Goal: Understand process/instructions: Learn how to perform a task or action

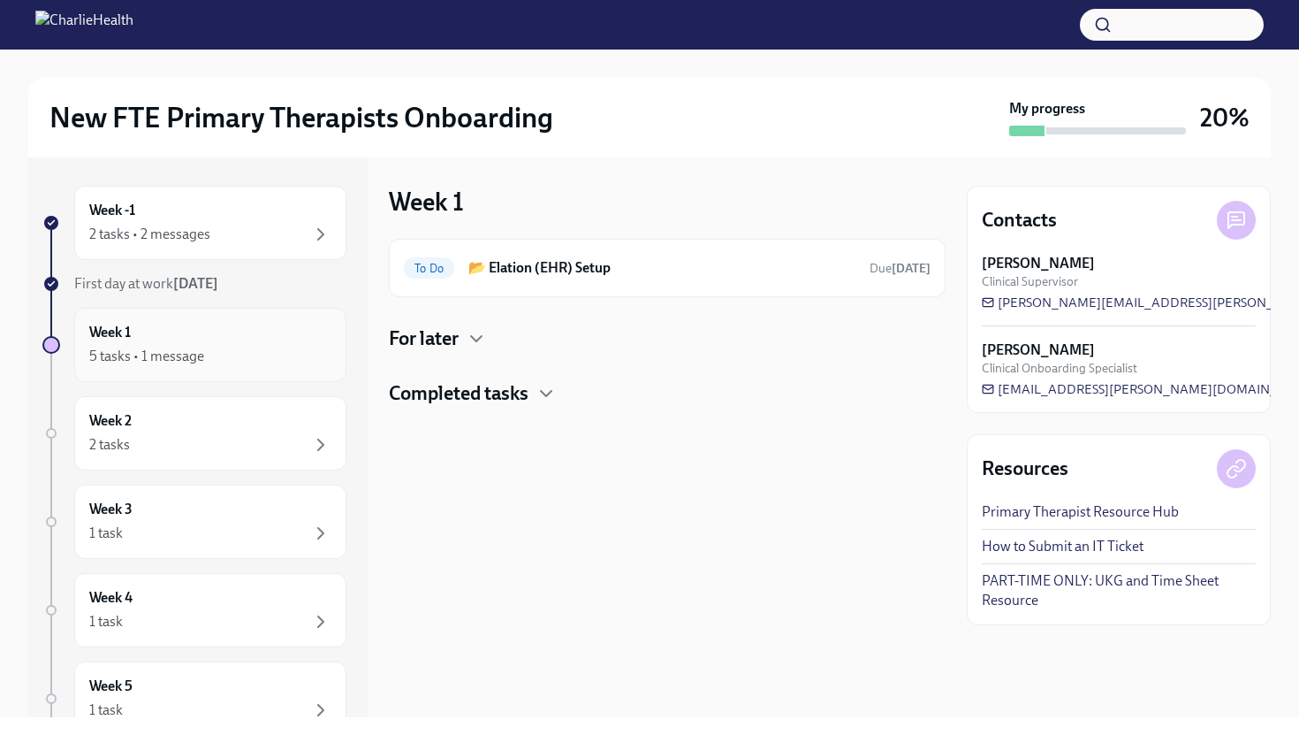
click at [224, 369] on div "Week 1 5 tasks • 1 message" at bounding box center [210, 345] width 272 height 74
click at [218, 219] on div "Week -1 2 tasks • 2 messages" at bounding box center [210, 223] width 242 height 44
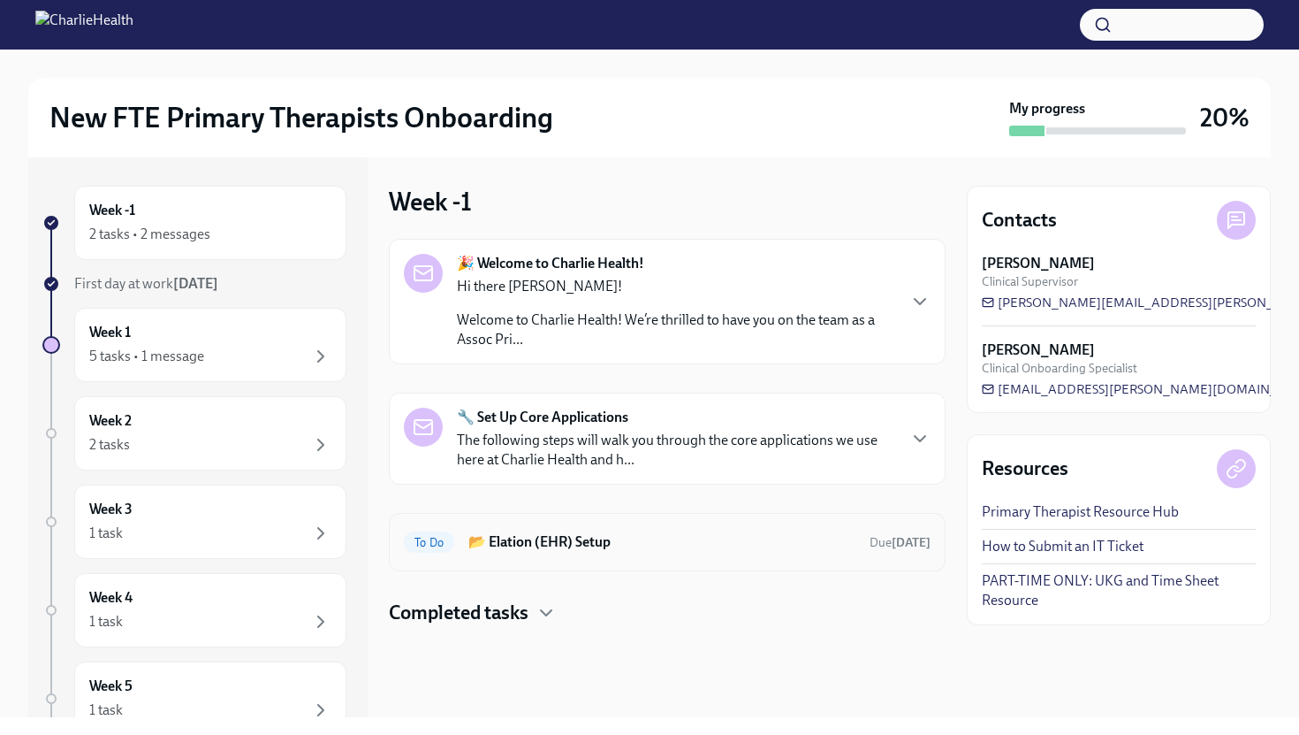
click at [492, 549] on h6 "📂 Elation (EHR) Setup" at bounding box center [661, 541] width 387 height 19
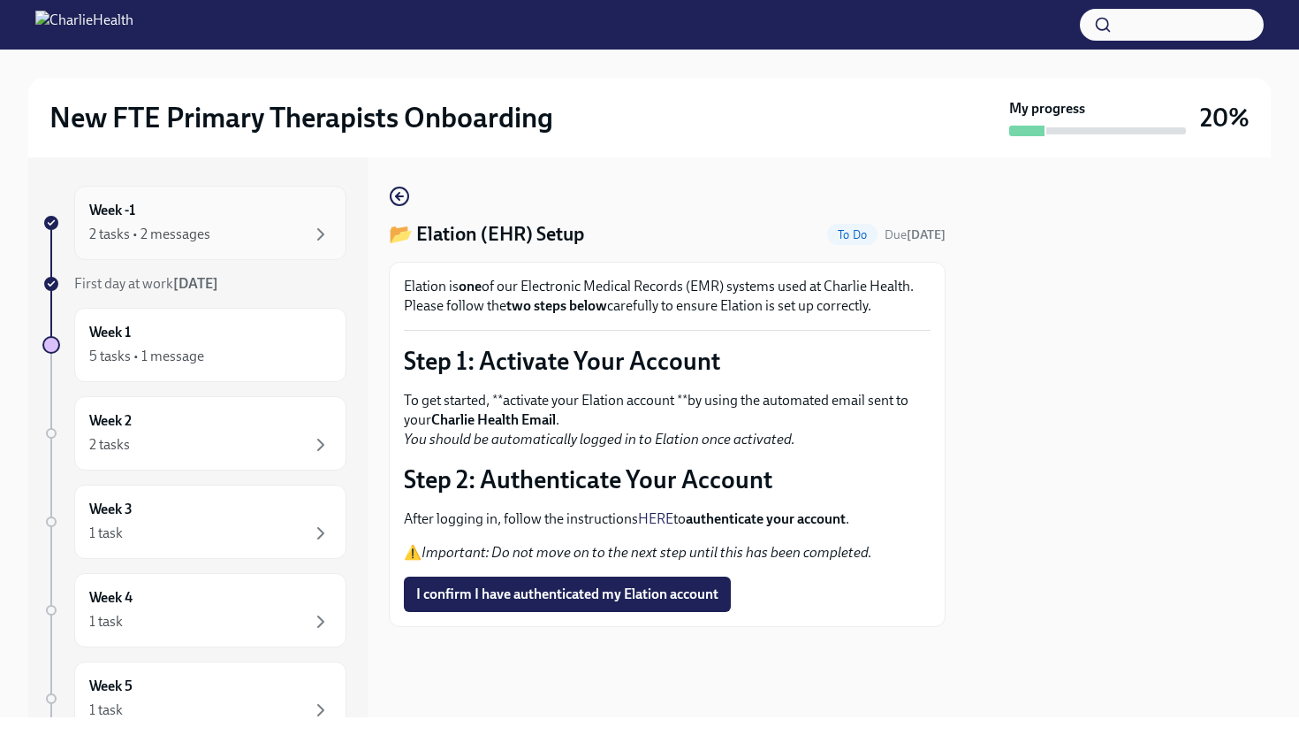
click at [228, 233] on div "2 tasks • 2 messages" at bounding box center [210, 234] width 242 height 21
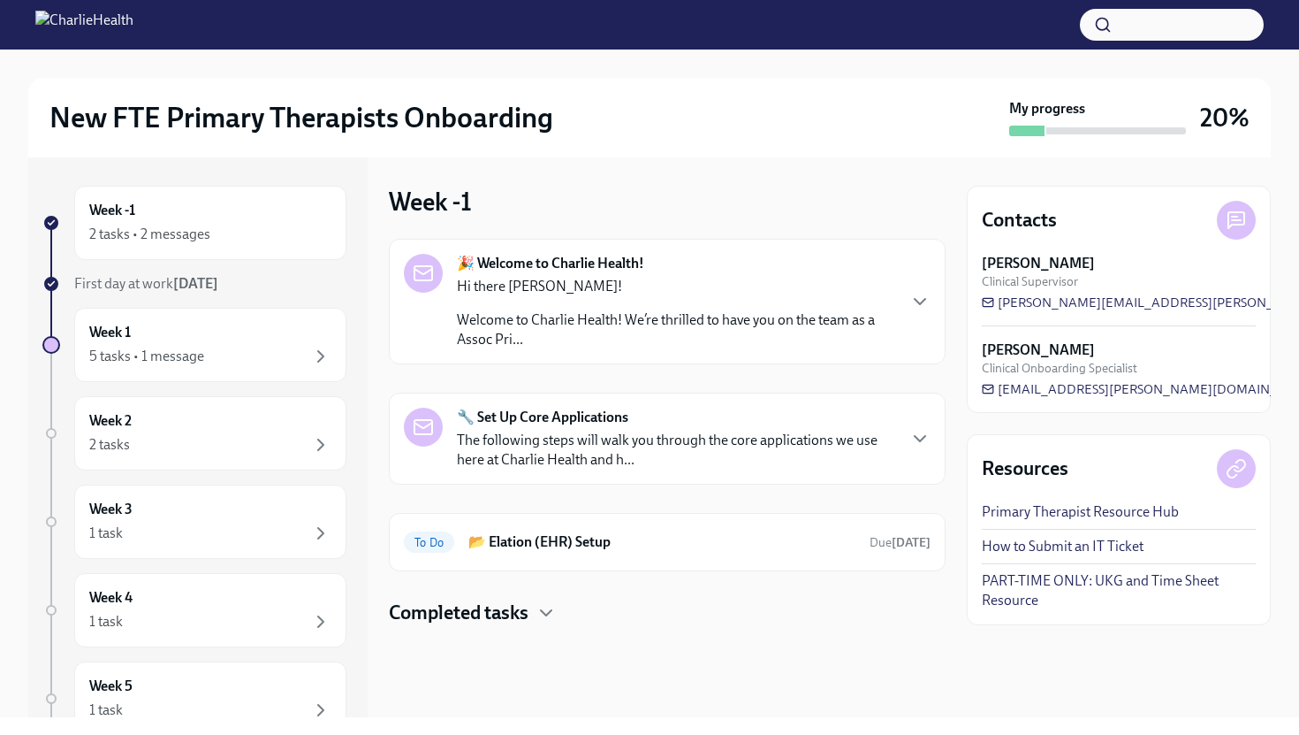
click at [505, 339] on p "Welcome to Charlie Health! We’re thrilled to have you on the team as a Assoc Pr…" at bounding box center [676, 329] width 438 height 39
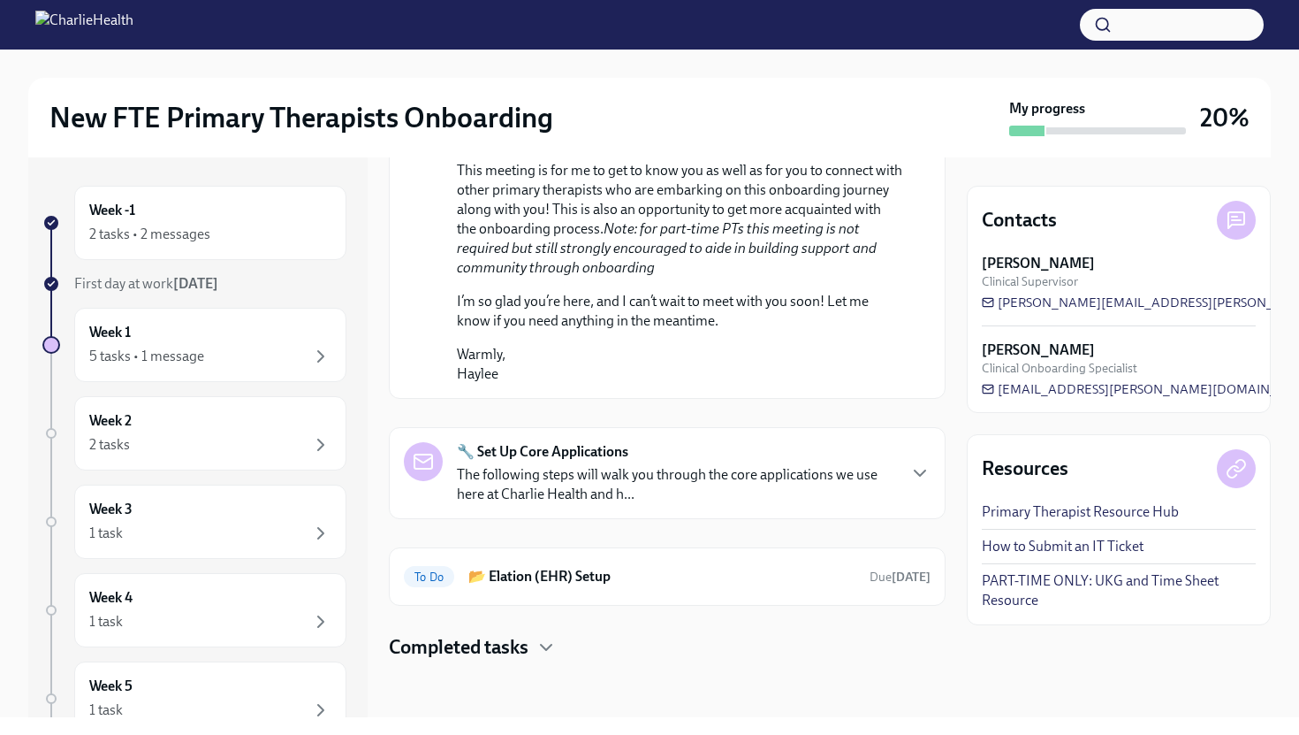
scroll to position [976, 0]
click at [513, 461] on strong "🔧 Set Up Core Applications" at bounding box center [542, 451] width 171 height 19
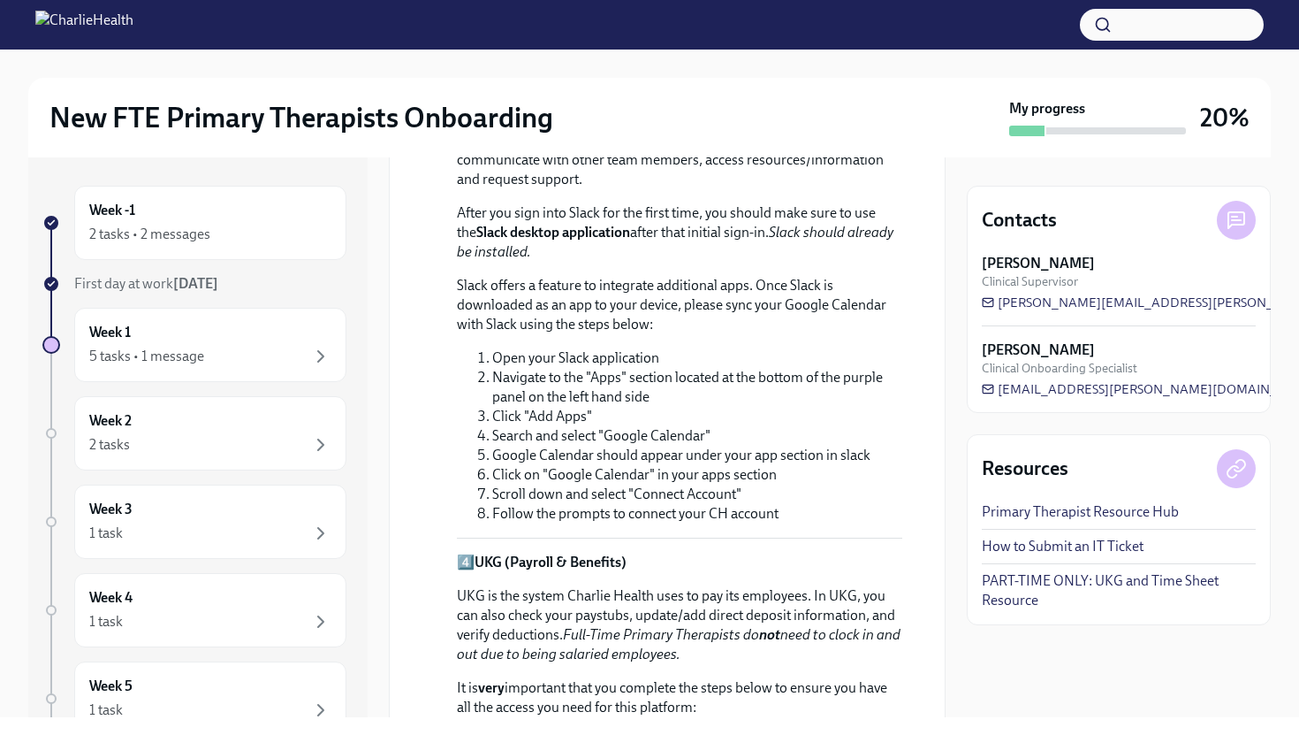
scroll to position [2359, 0]
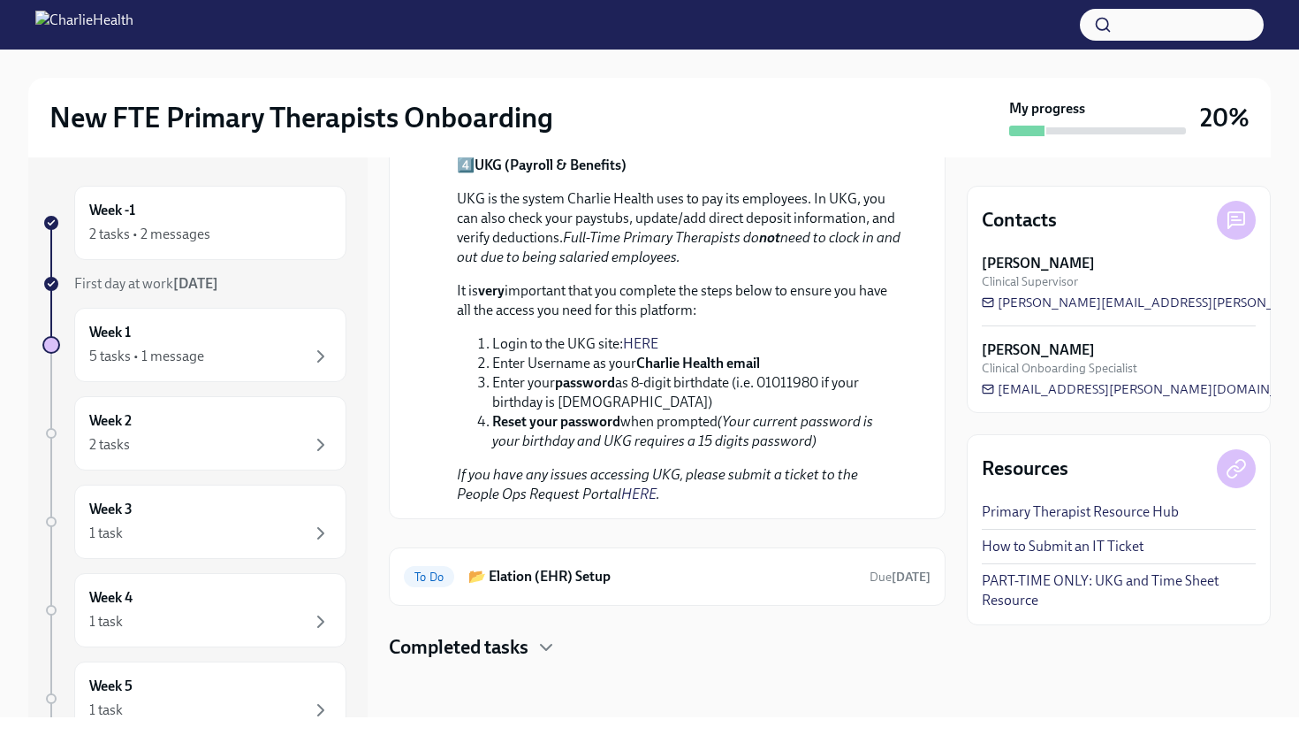
click at [461, 637] on h4 "Completed tasks" at bounding box center [459, 647] width 140 height 27
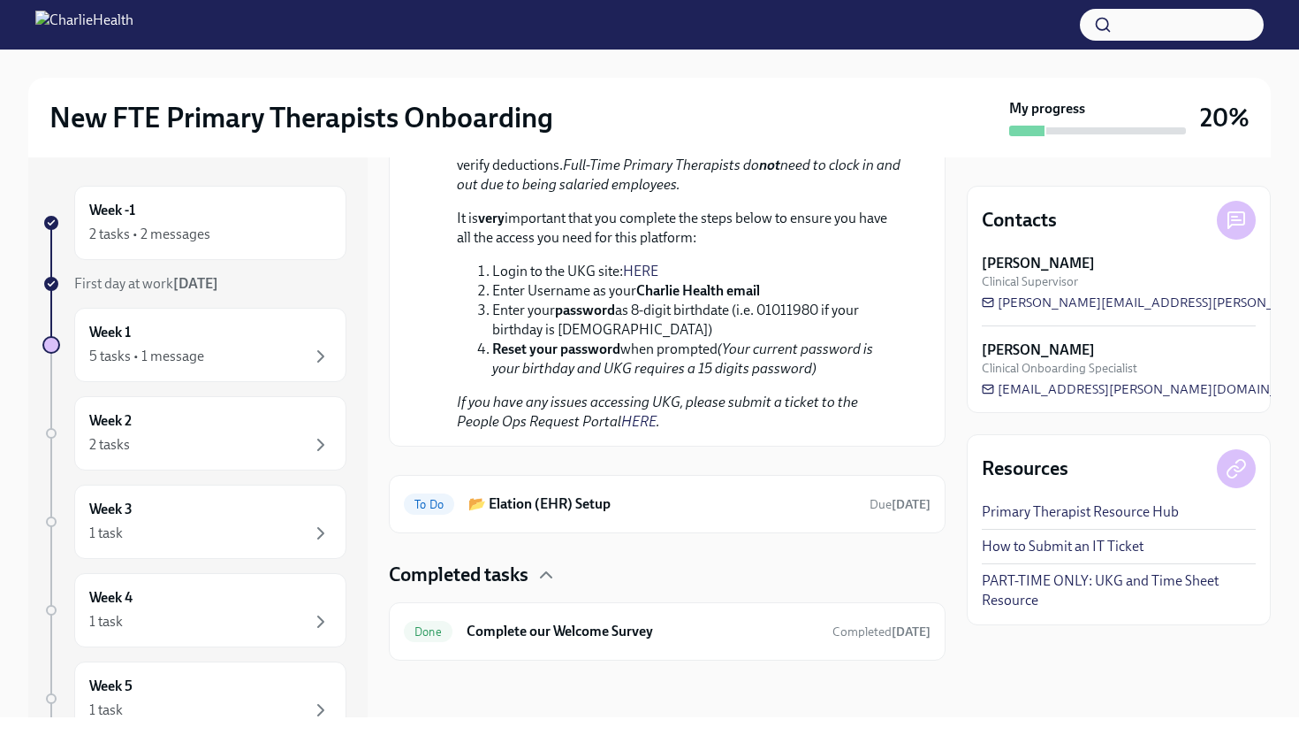
scroll to position [2432, 0]
click at [231, 326] on div "Week 1 5 tasks • 1 message" at bounding box center [210, 345] width 242 height 44
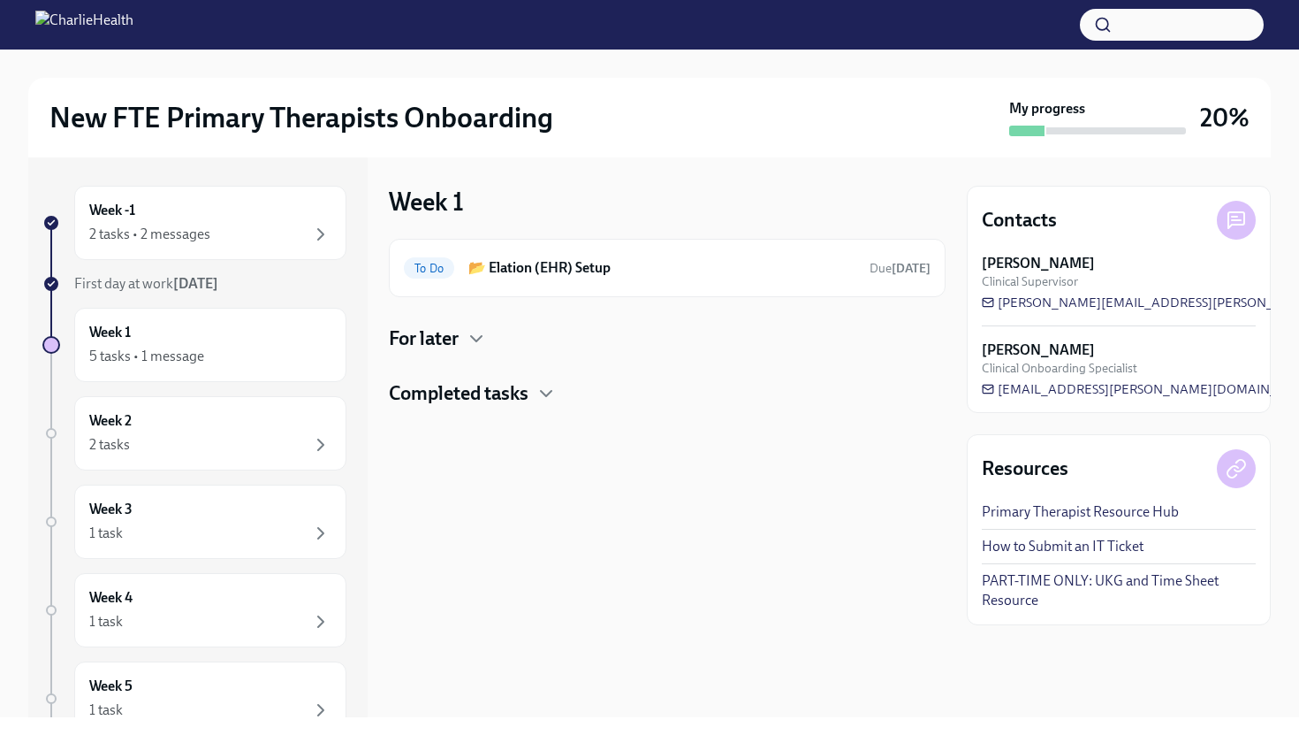
click at [392, 332] on h4 "For later" at bounding box center [424, 338] width 70 height 27
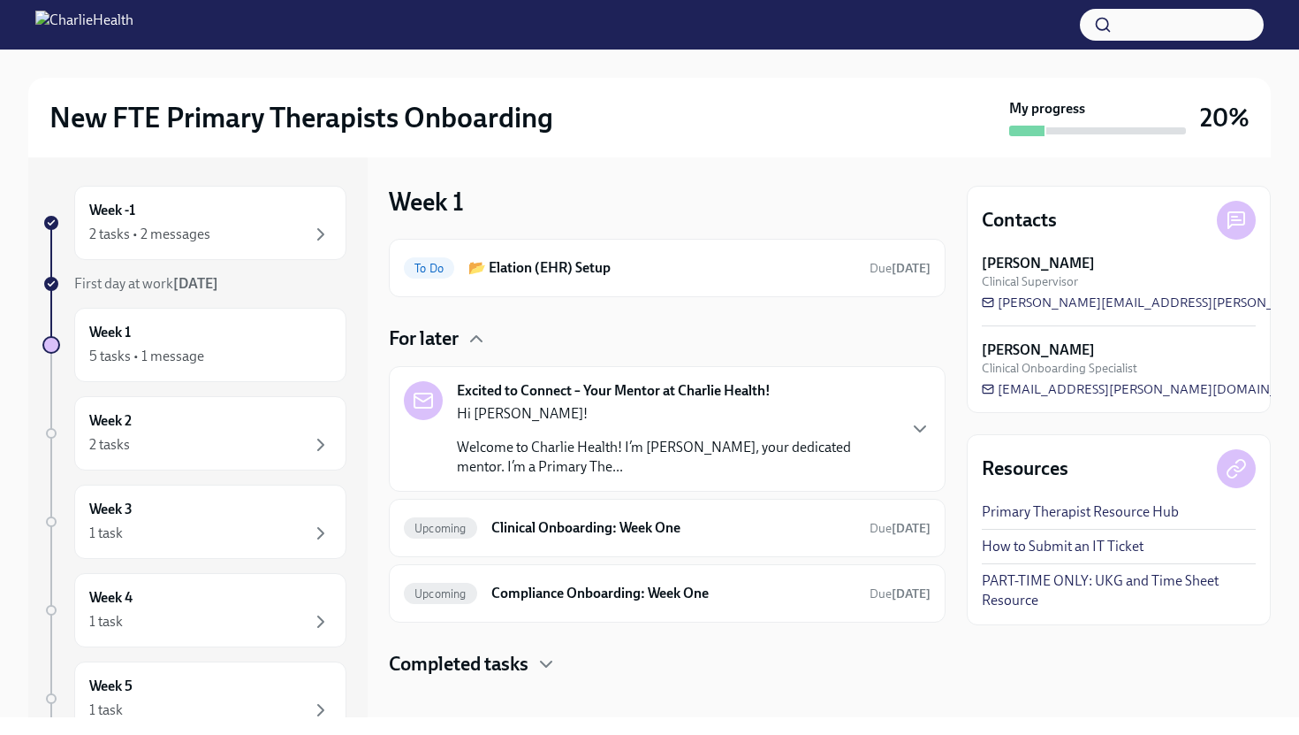
scroll to position [17, 0]
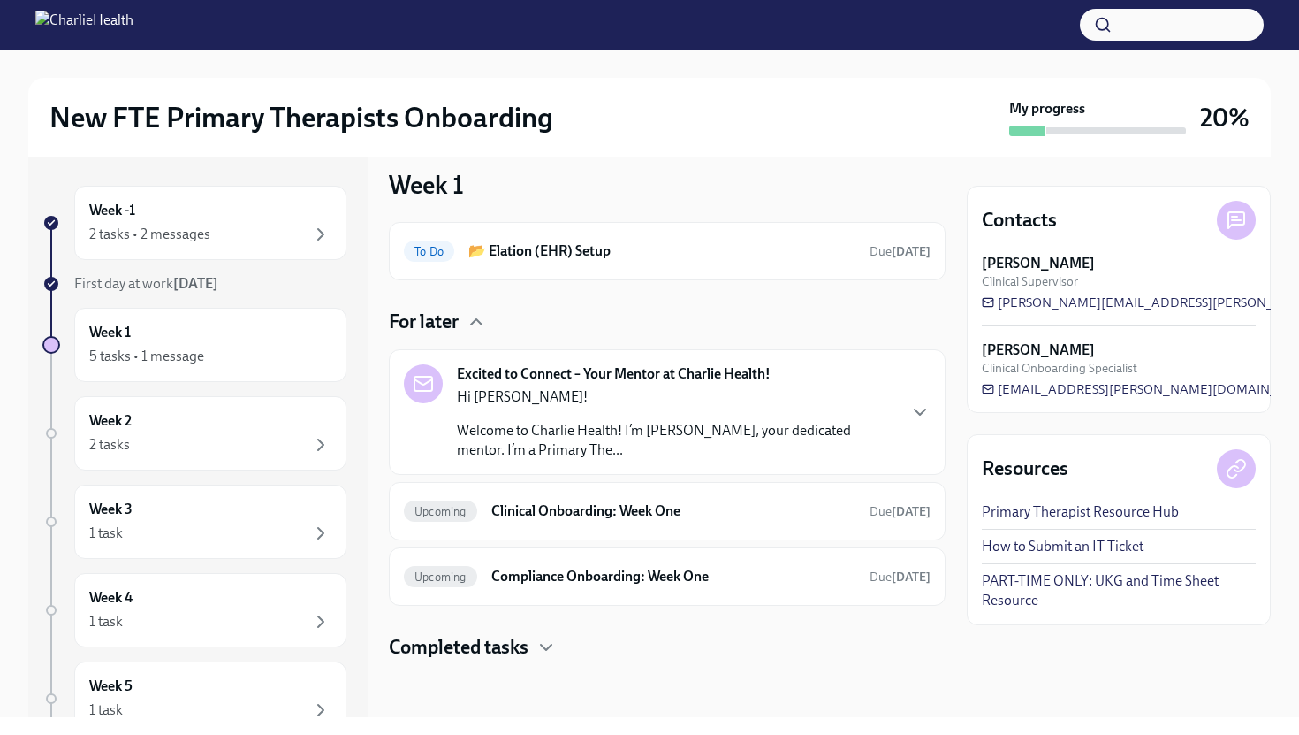
click at [471, 423] on p "Welcome to Charlie Health! I’m [PERSON_NAME], your dedicated mentor. I’m a Prim…" at bounding box center [676, 440] width 438 height 39
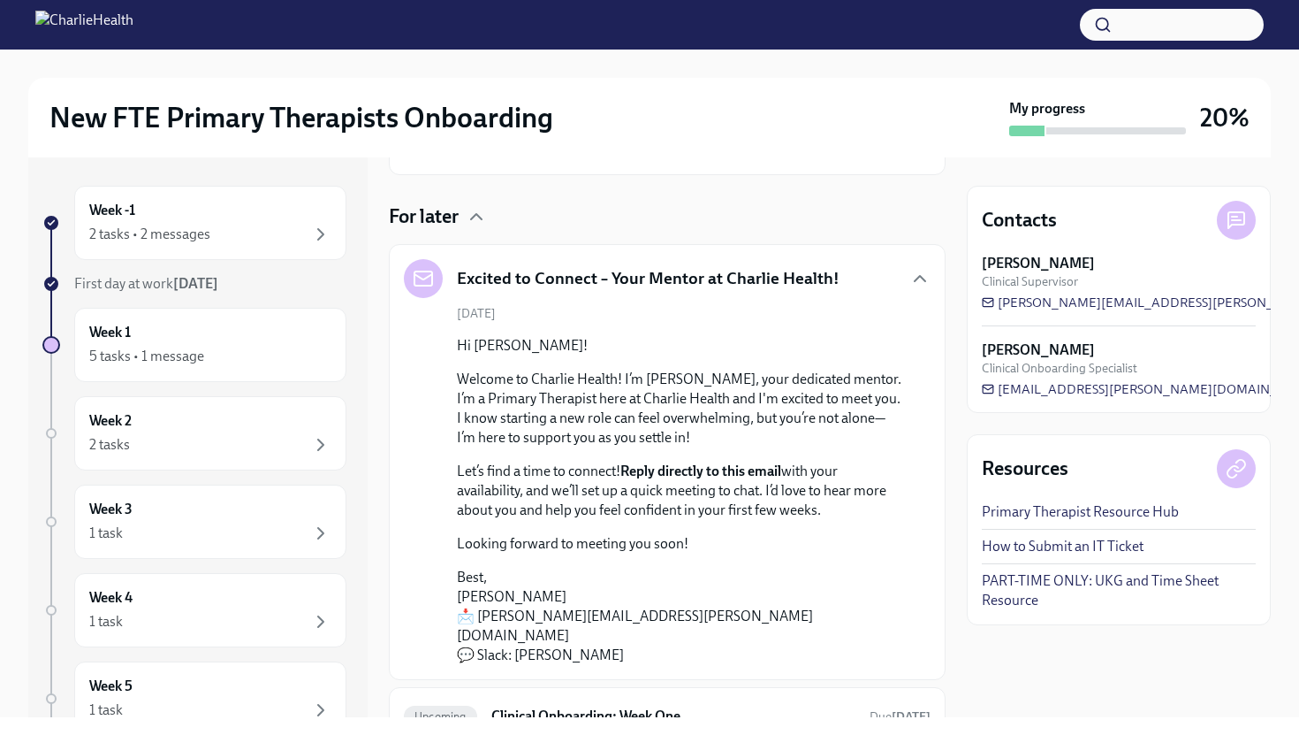
scroll to position [137, 0]
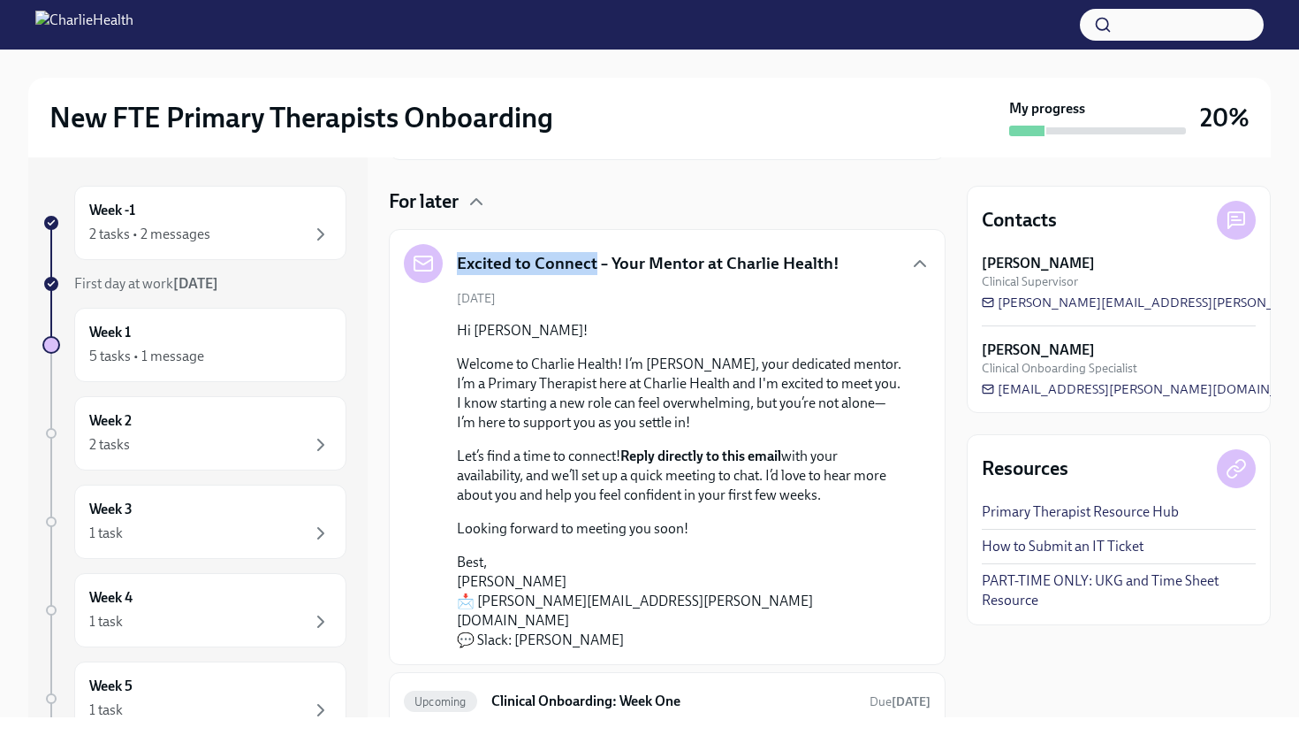
drag, startPoint x: 461, startPoint y: 257, endPoint x: 593, endPoint y: 268, distance: 133.0
click at [593, 268] on h5 "Excited to Connect – Your Mentor at Charlie Health!" at bounding box center [648, 263] width 383 height 23
copy h5 "Excited to Connect"
click at [563, 93] on div "New FTE Primary Therapists Onboarding My progress 20%" at bounding box center [649, 118] width 1243 height 80
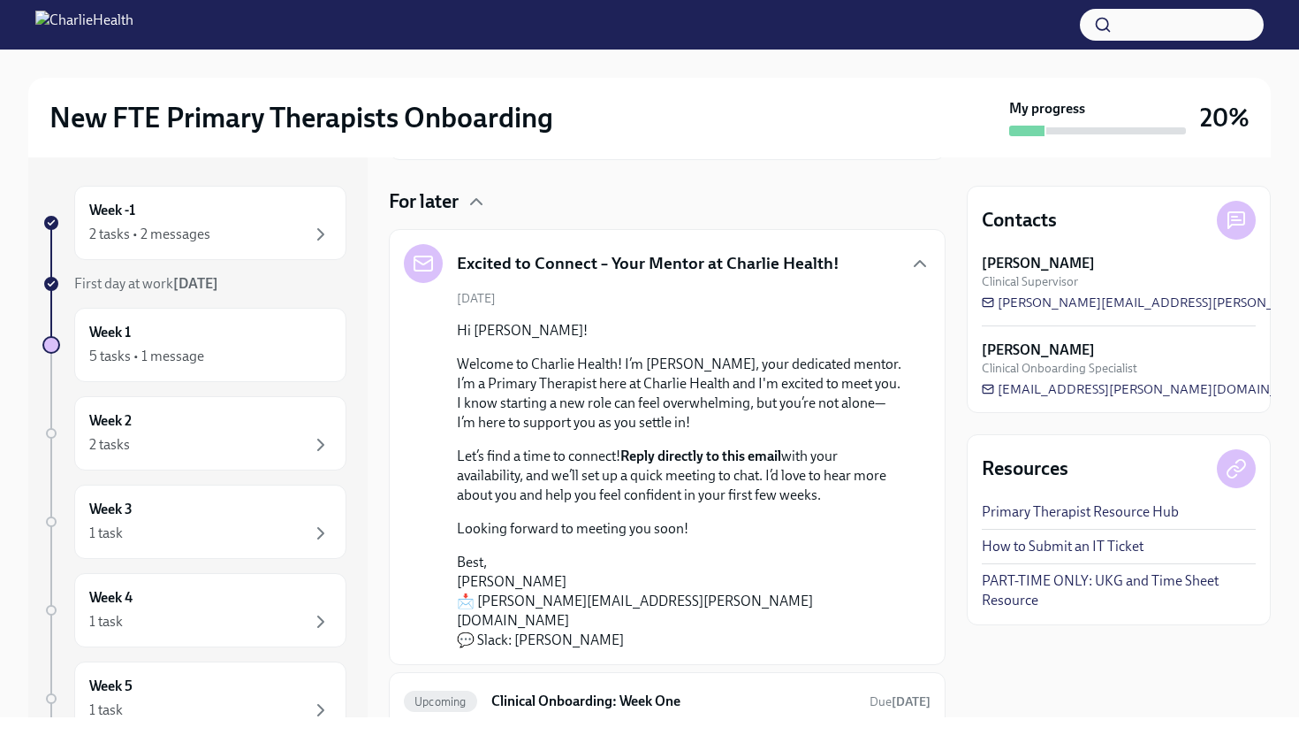
click at [563, 93] on div "New FTE Primary Therapists Onboarding My progress 20%" at bounding box center [649, 118] width 1243 height 80
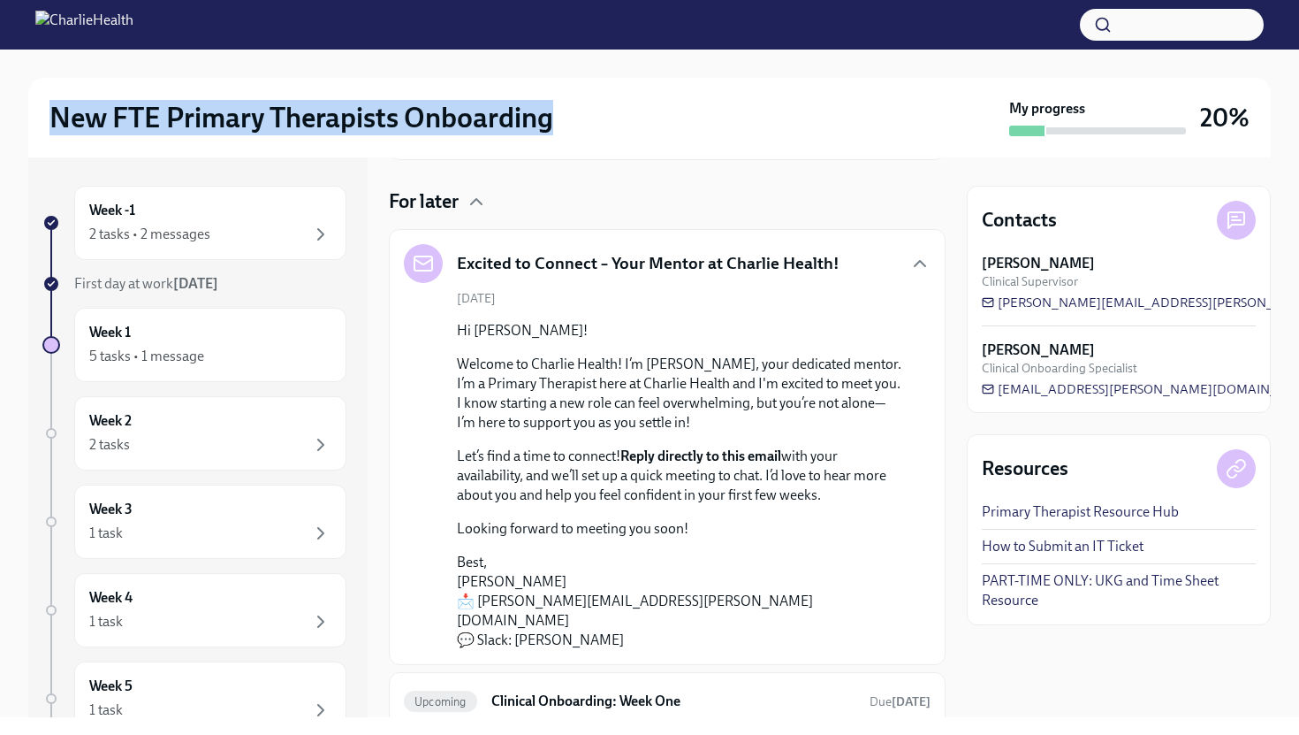
drag, startPoint x: 563, startPoint y: 93, endPoint x: 555, endPoint y: 103, distance: 12.6
click at [555, 103] on div "New FTE Primary Therapists Onboarding My progress 20%" at bounding box center [649, 118] width 1243 height 80
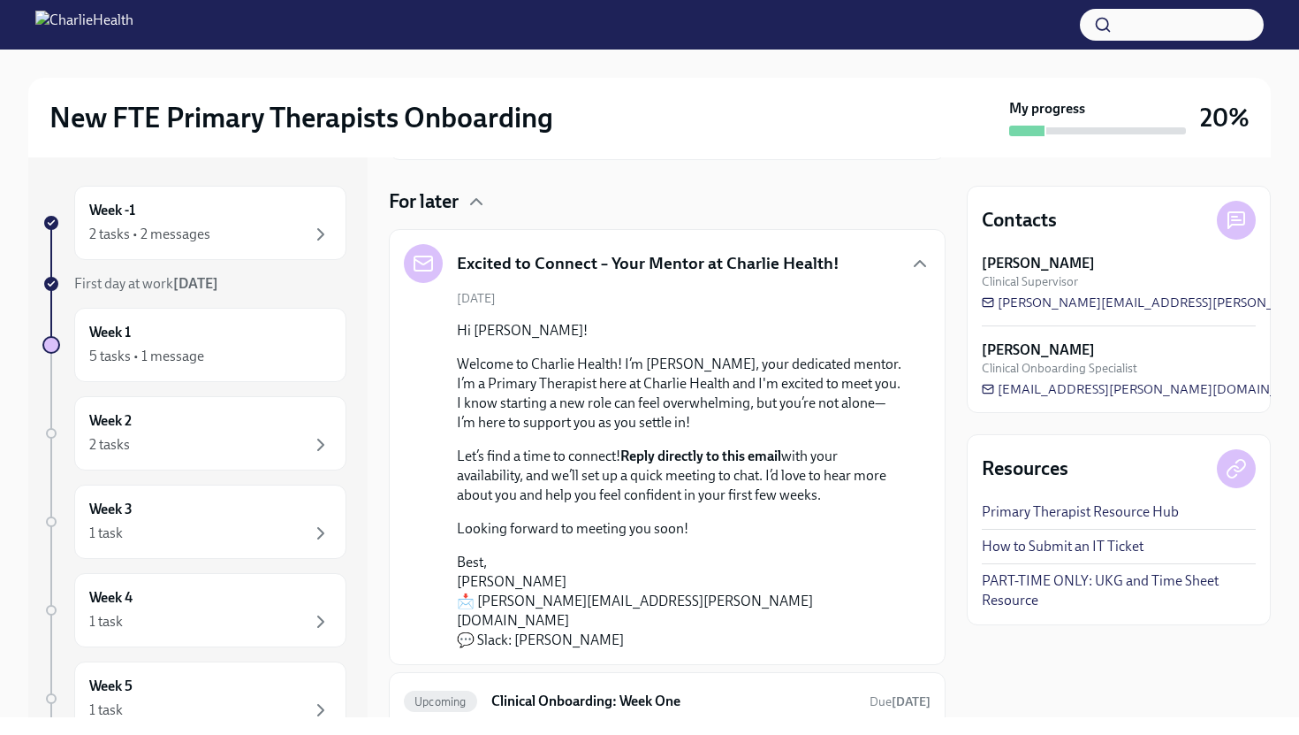
click at [554, 103] on div "New FTE Primary Therapists Onboarding" at bounding box center [526, 117] width 953 height 35
click at [553, 103] on h2 "New FTE Primary Therapists Onboarding" at bounding box center [302, 117] width 504 height 35
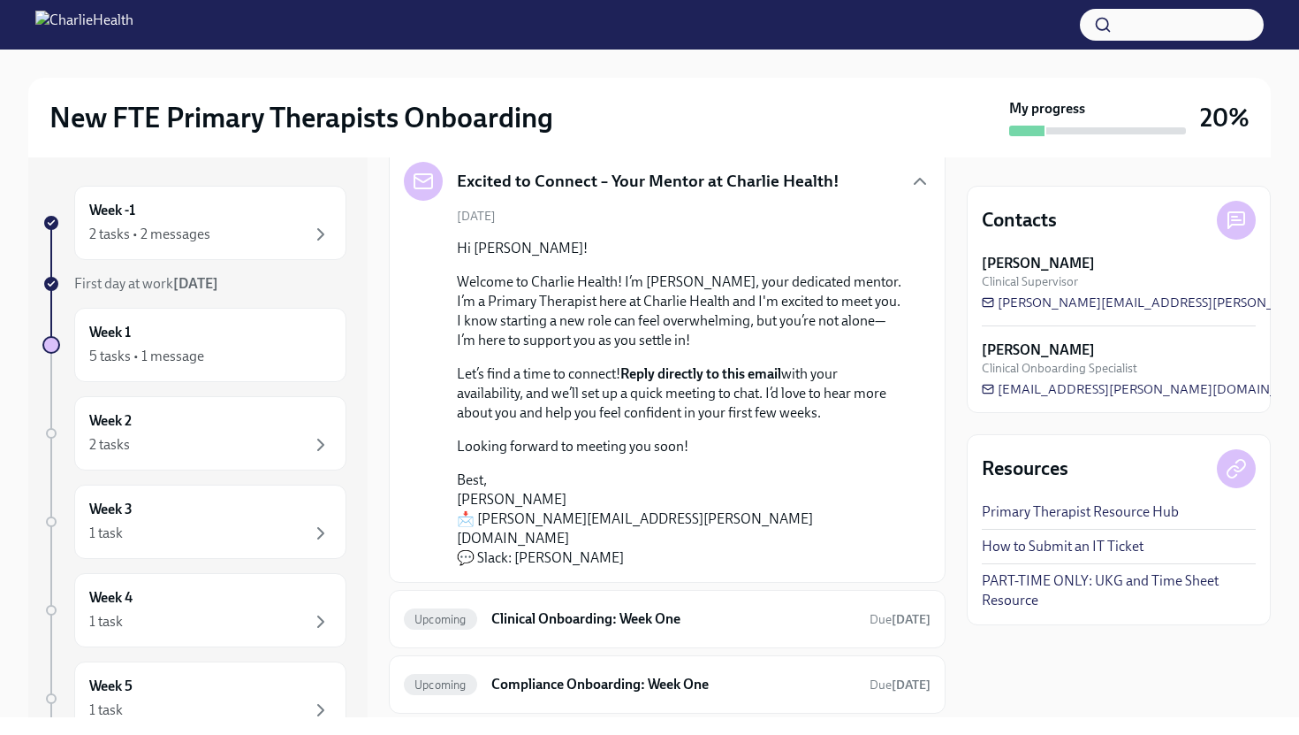
scroll to position [308, 0]
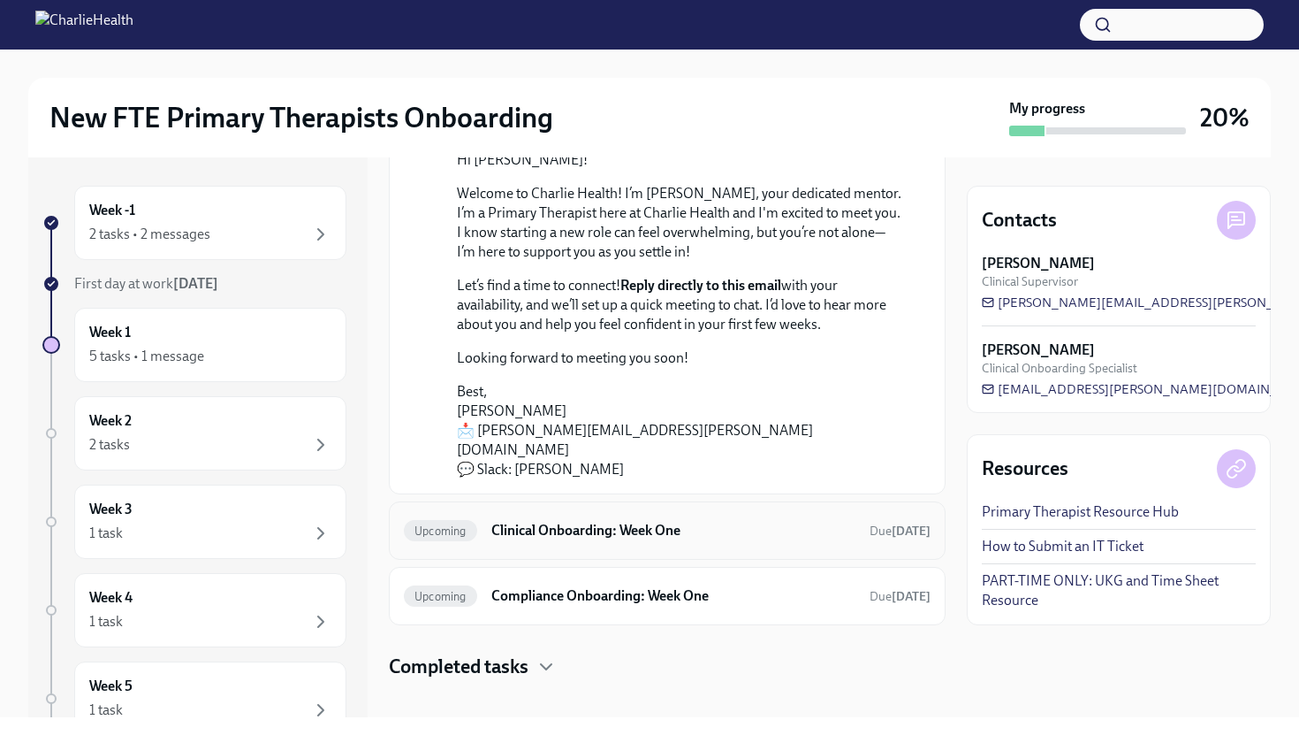
click at [600, 521] on h6 "Clinical Onboarding: Week One" at bounding box center [673, 530] width 364 height 19
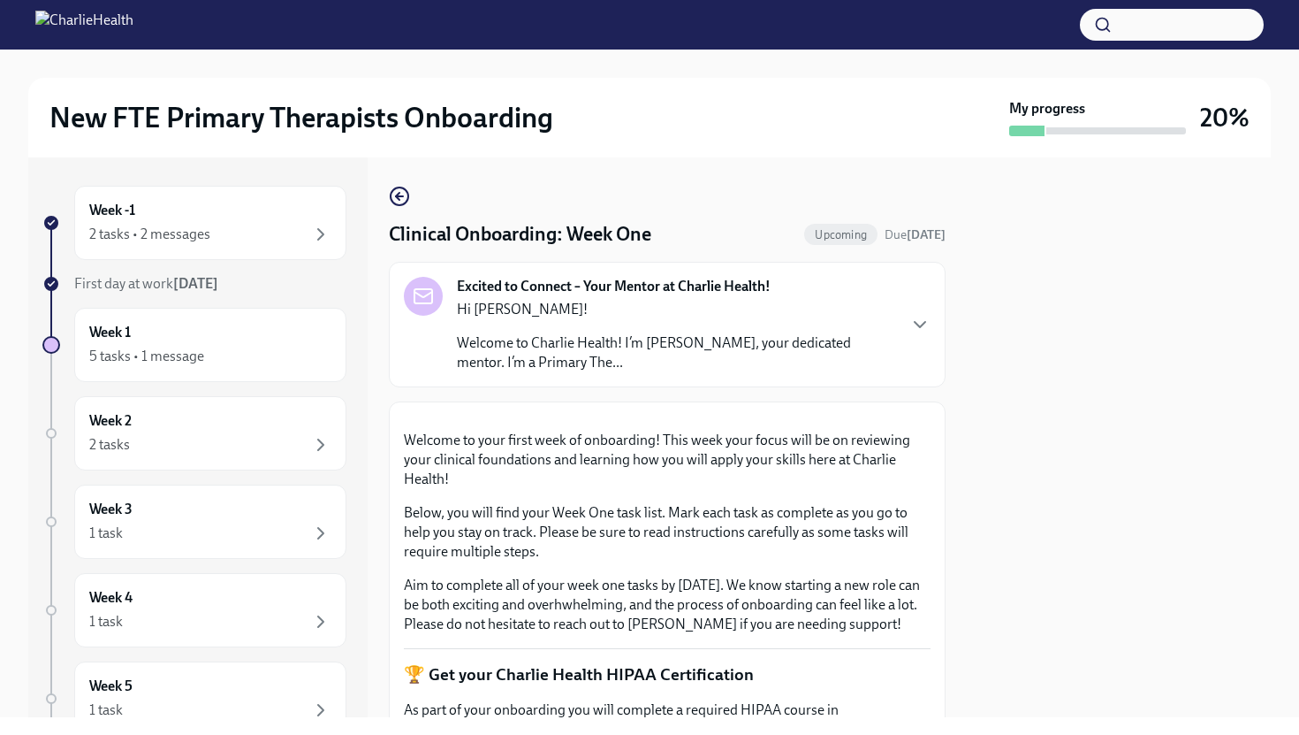
click at [529, 286] on strong "Excited to Connect – Your Mentor at Charlie Health!" at bounding box center [614, 286] width 314 height 19
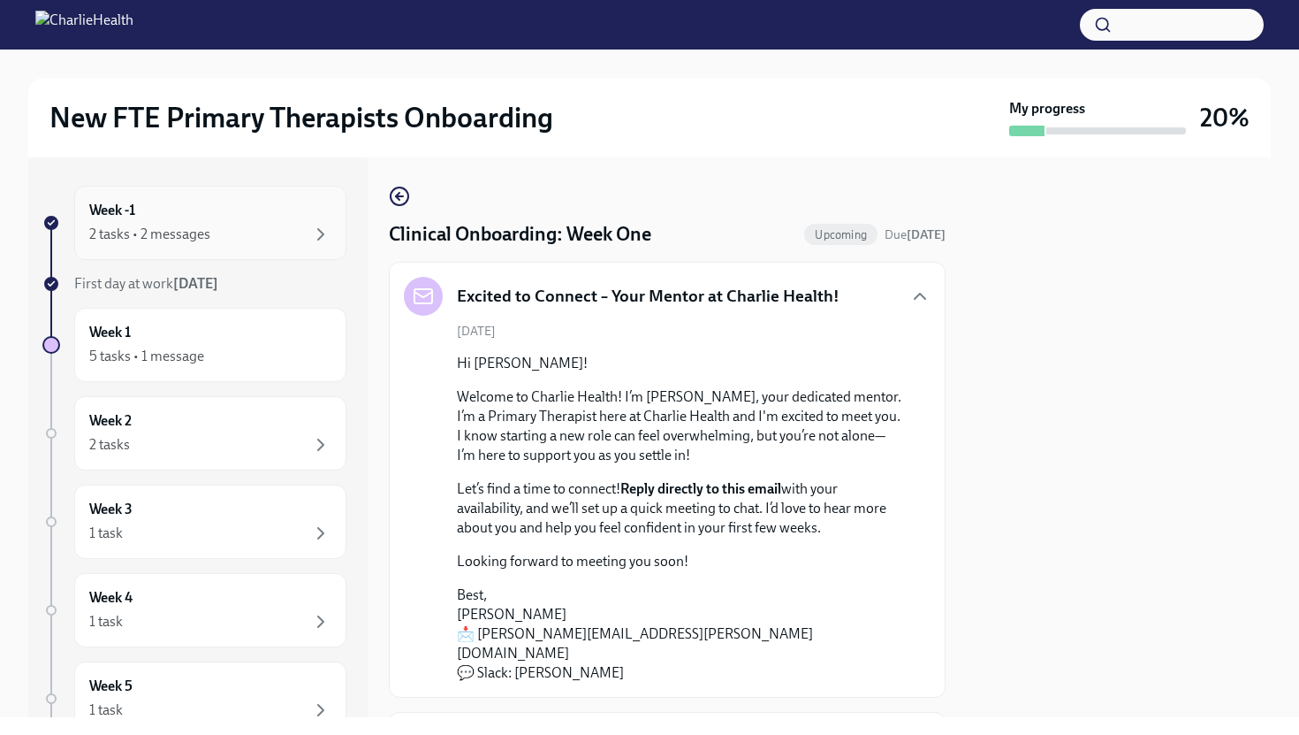
click at [269, 215] on div "Week -1 2 tasks • 2 messages" at bounding box center [210, 223] width 242 height 44
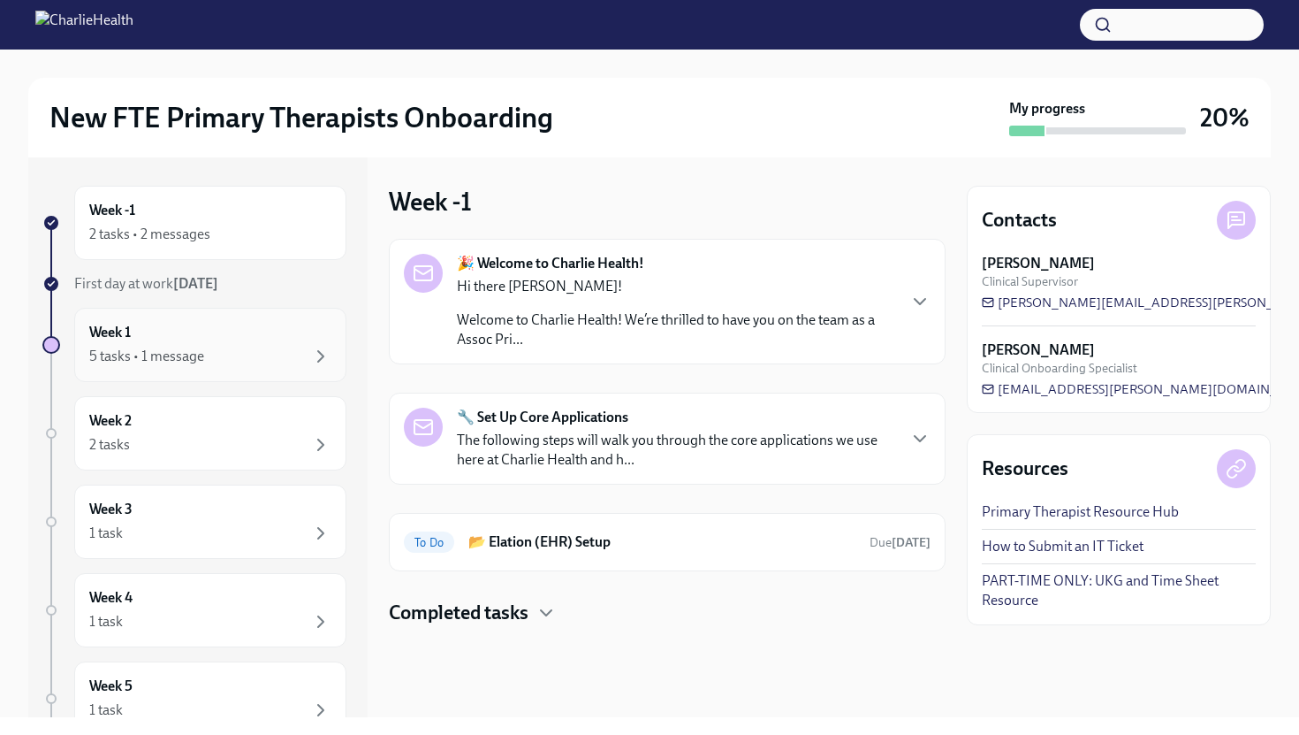
click at [254, 338] on div "Week 1 5 tasks • 1 message" at bounding box center [210, 345] width 242 height 44
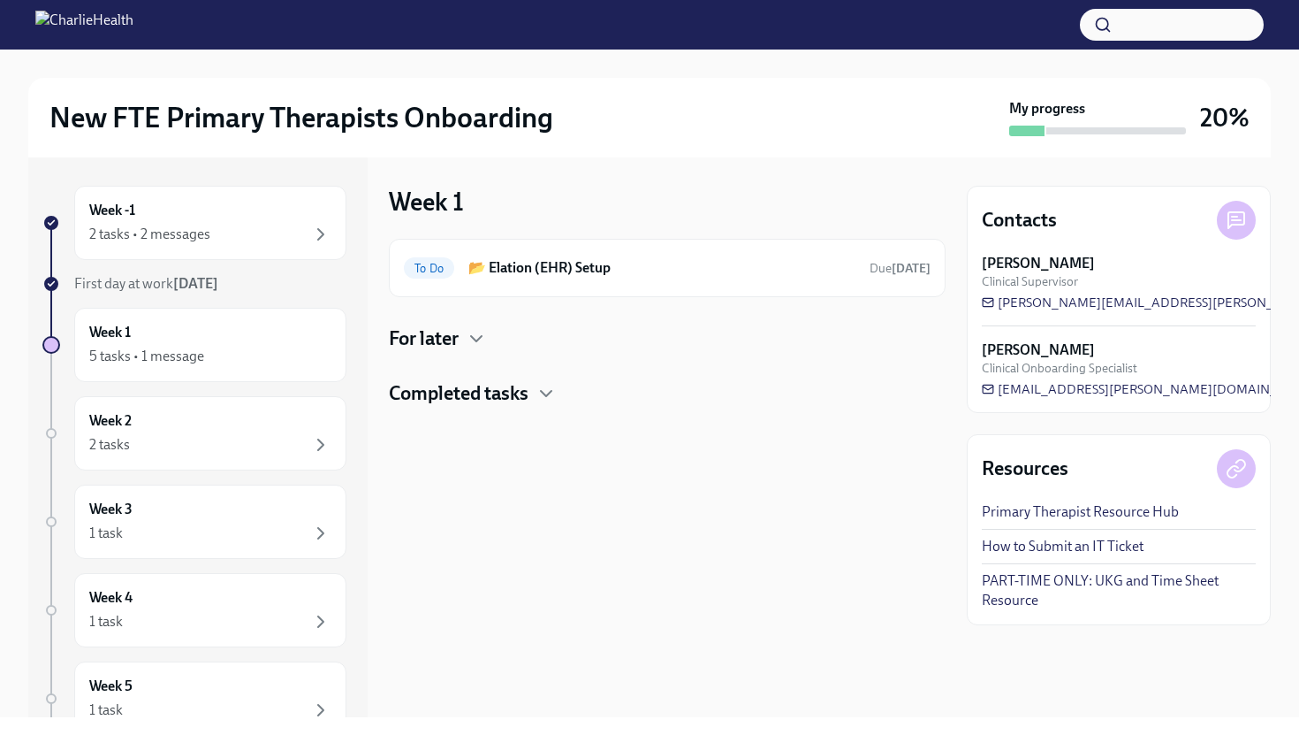
click at [461, 338] on div "For later" at bounding box center [667, 338] width 557 height 27
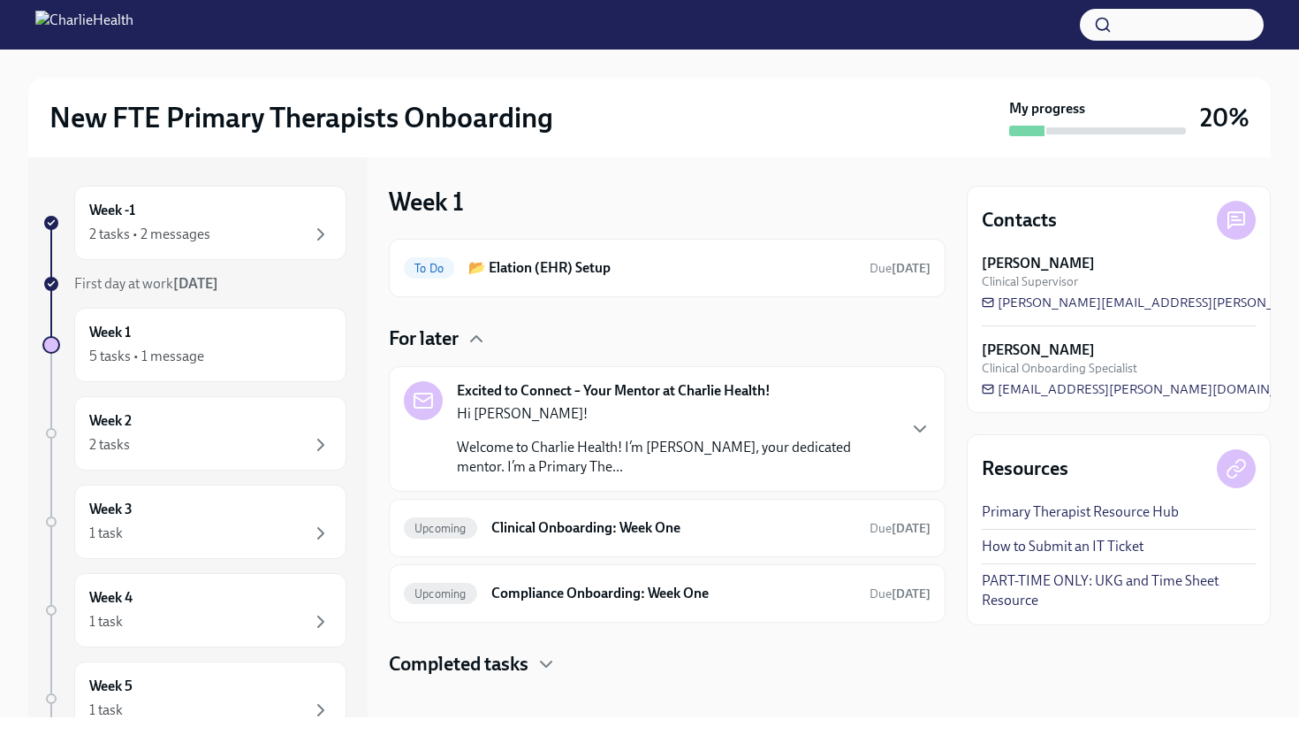
scroll to position [17, 0]
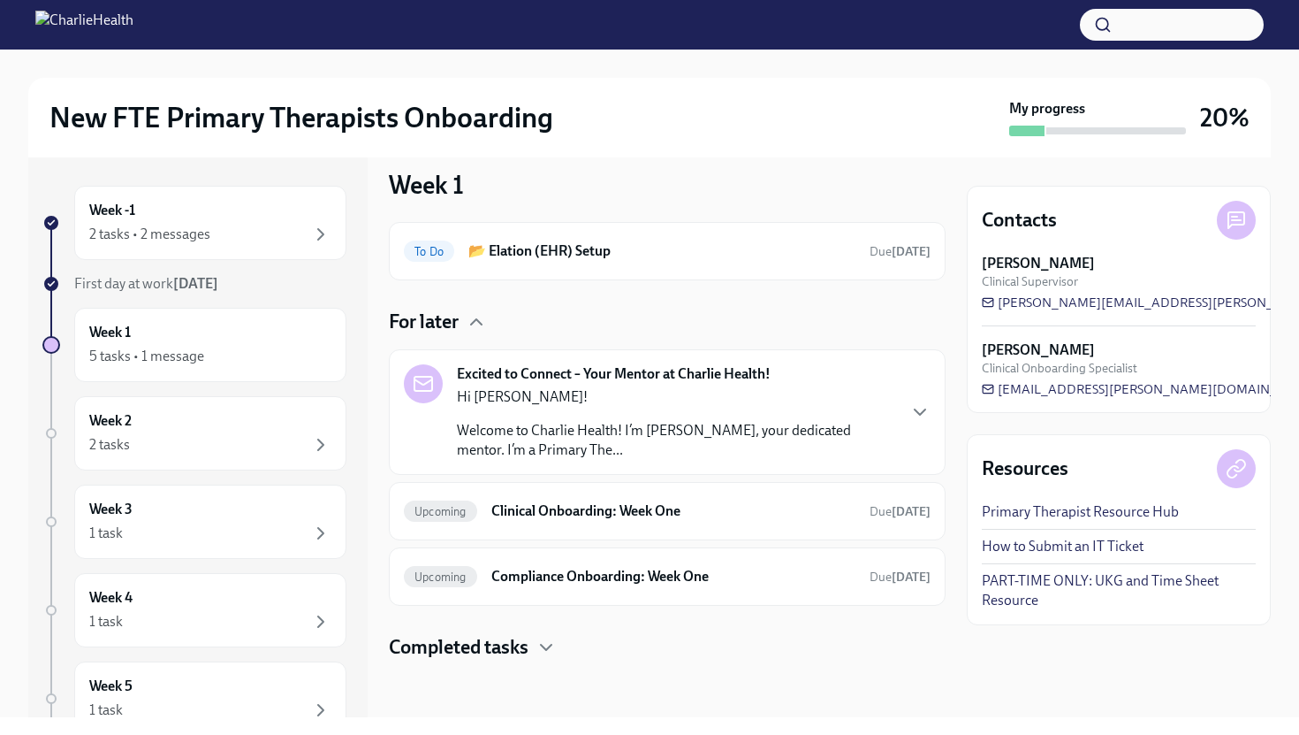
click at [492, 653] on h4 "Completed tasks" at bounding box center [459, 647] width 140 height 27
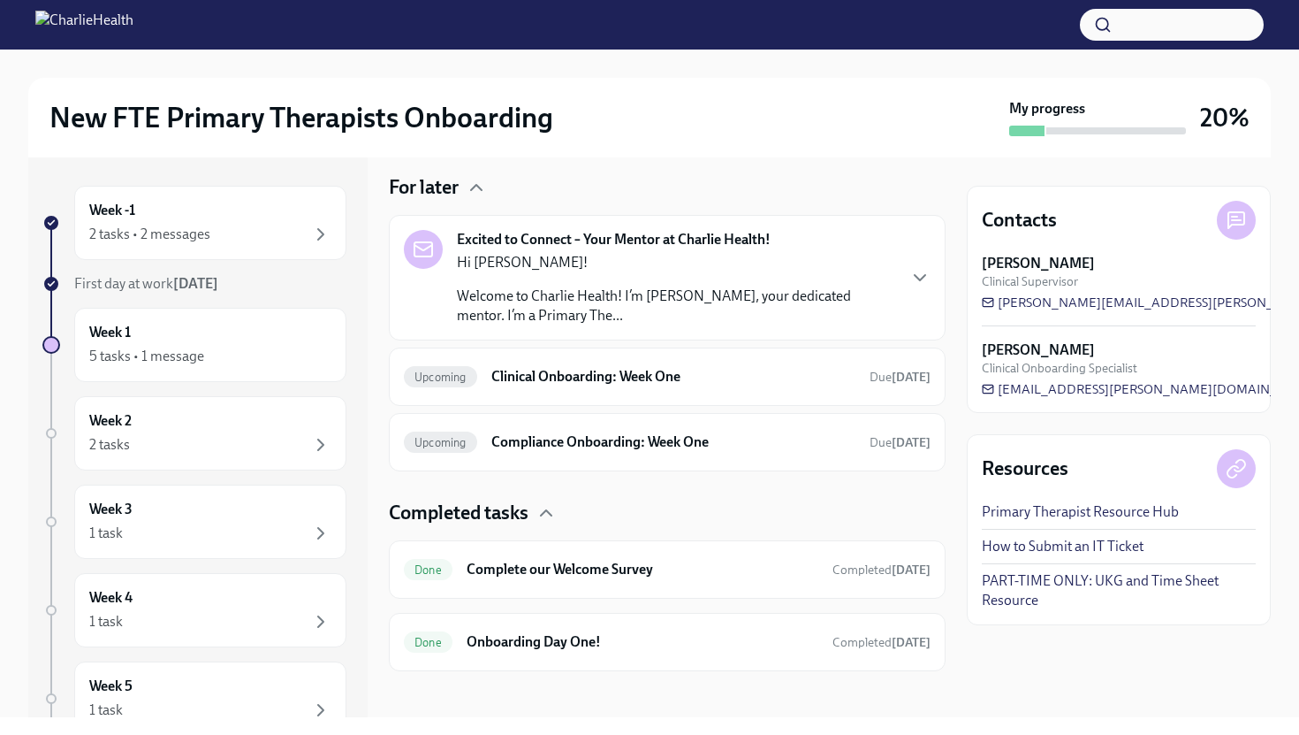
scroll to position [162, 0]
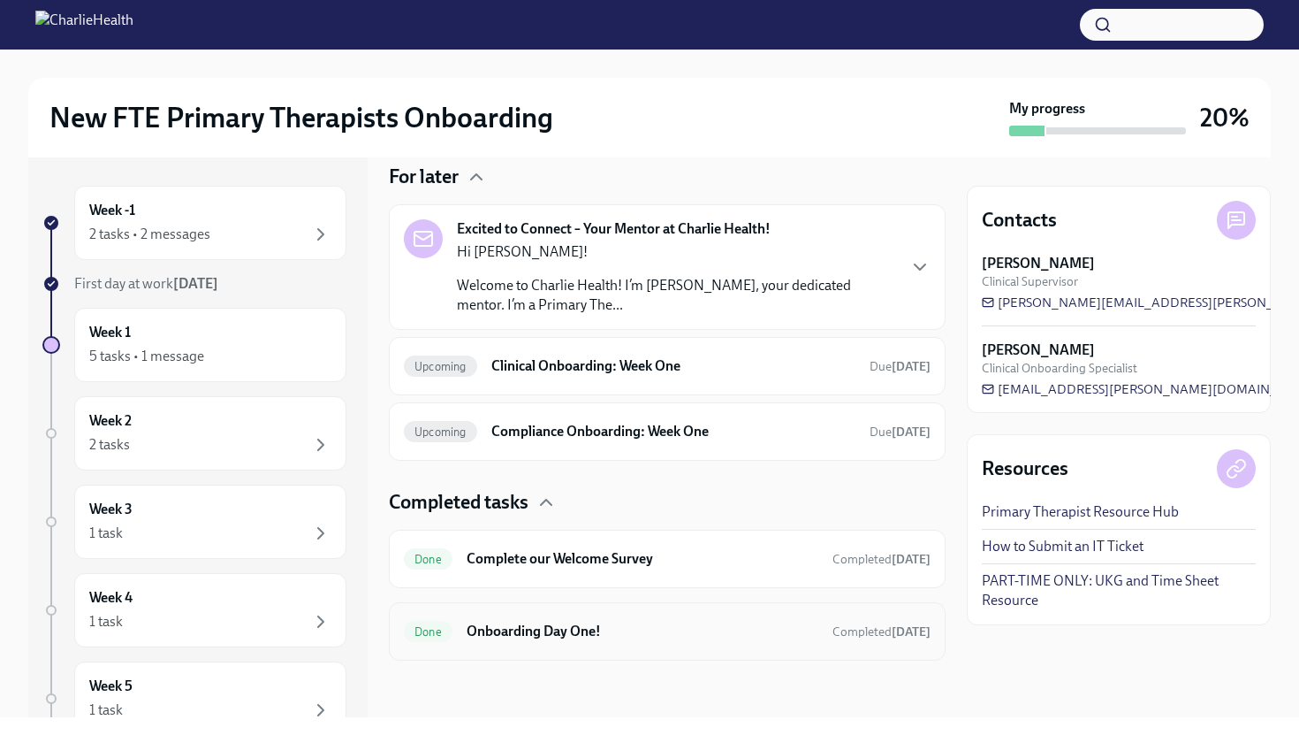
click at [500, 621] on h6 "Onboarding Day One!" at bounding box center [643, 630] width 352 height 19
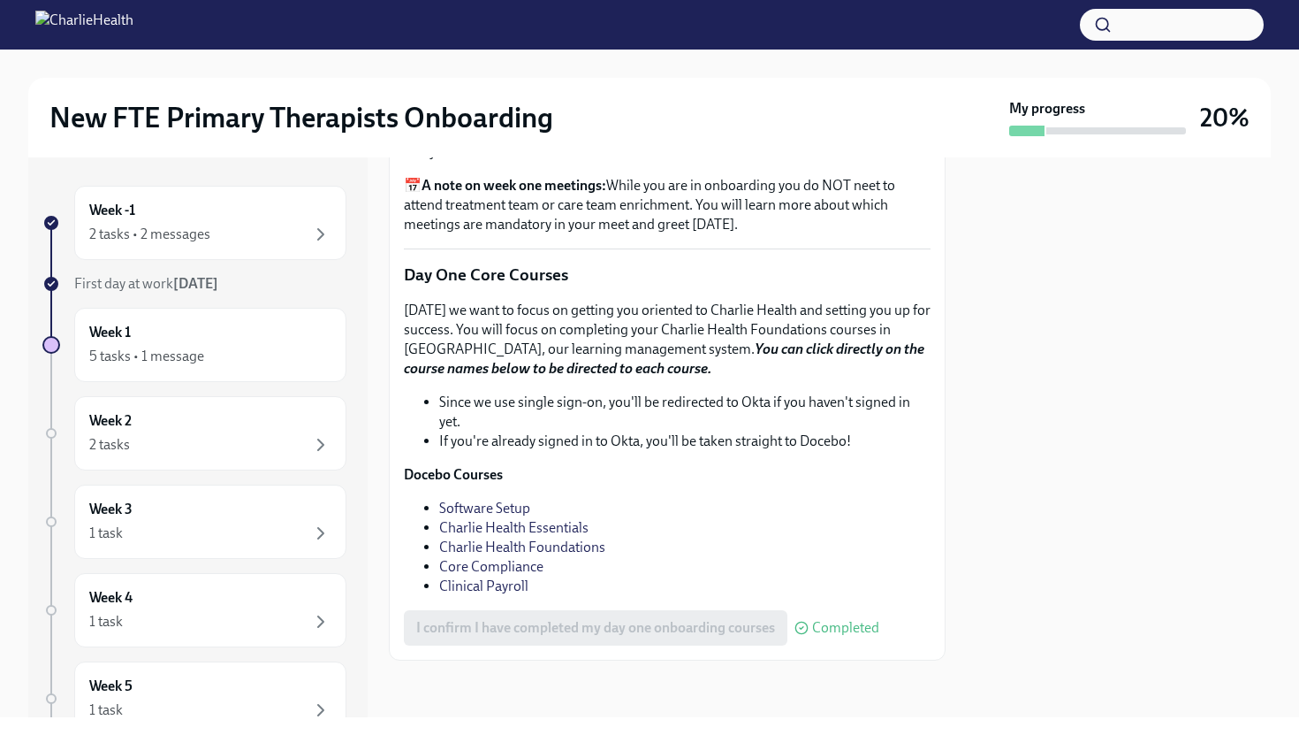
scroll to position [2373, 0]
click at [499, 564] on link "Core Compliance" at bounding box center [491, 566] width 104 height 17
click at [508, 567] on link "Core Compliance" at bounding box center [491, 566] width 104 height 17
click at [528, 545] on link "Charlie Health Foundations" at bounding box center [522, 546] width 166 height 17
click at [542, 535] on link "Charlie Health Essentials" at bounding box center [513, 527] width 149 height 17
